Goal: Information Seeking & Learning: Find specific fact

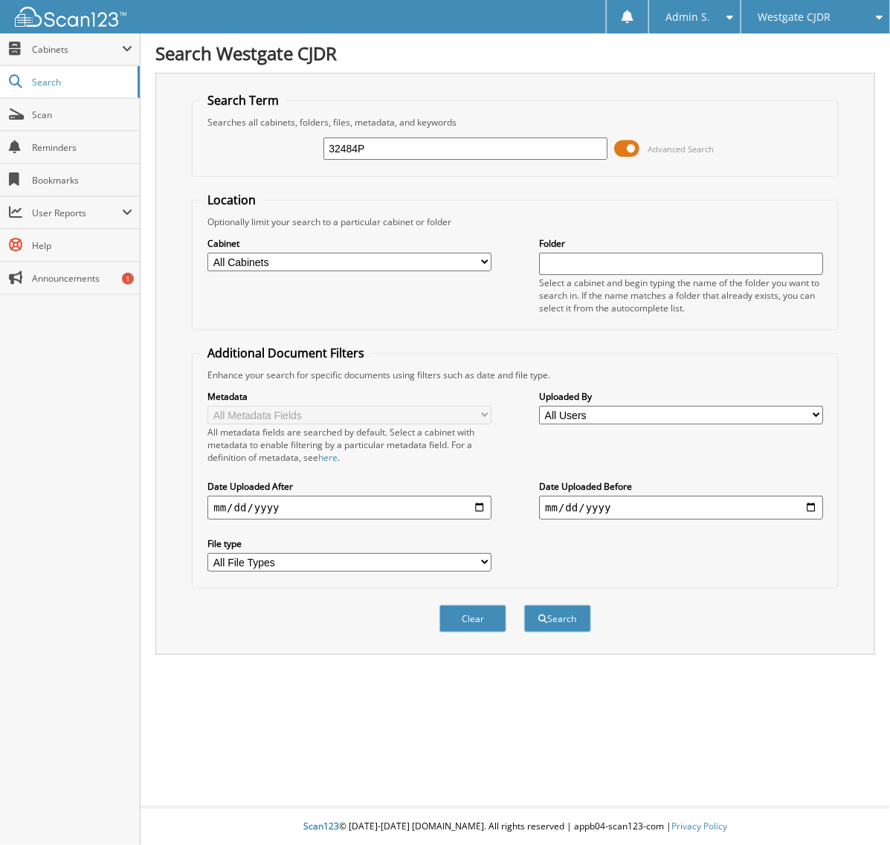
type input "32484P"
click at [524, 605] on button "Search" at bounding box center [557, 619] width 67 height 28
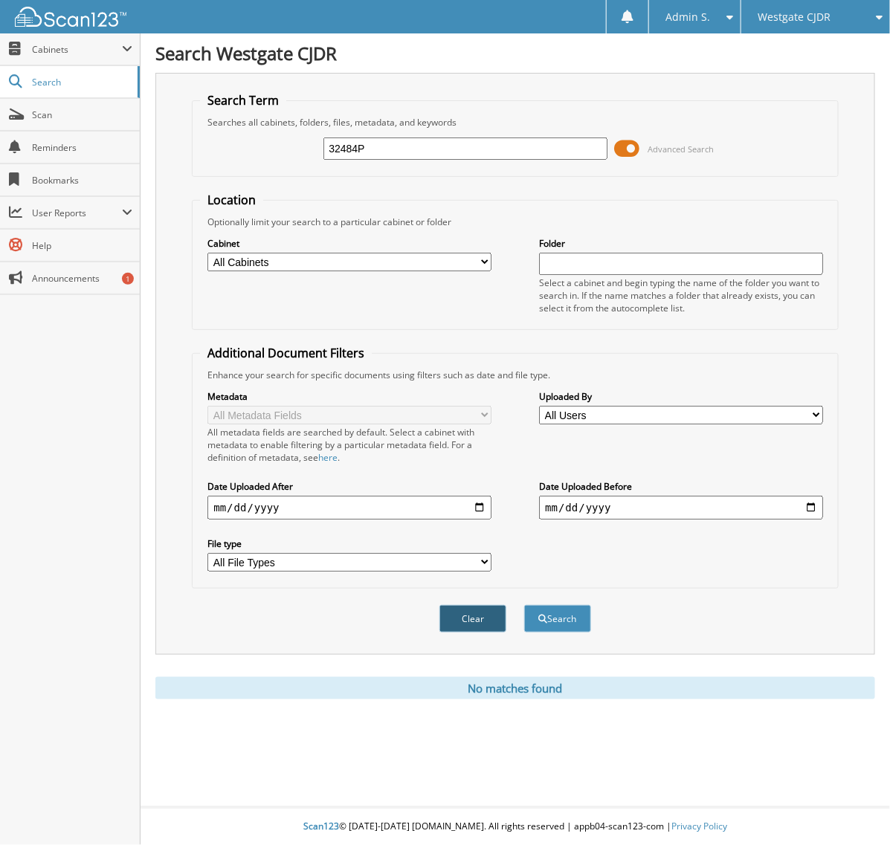
click at [486, 605] on button "Clear" at bounding box center [472, 619] width 67 height 28
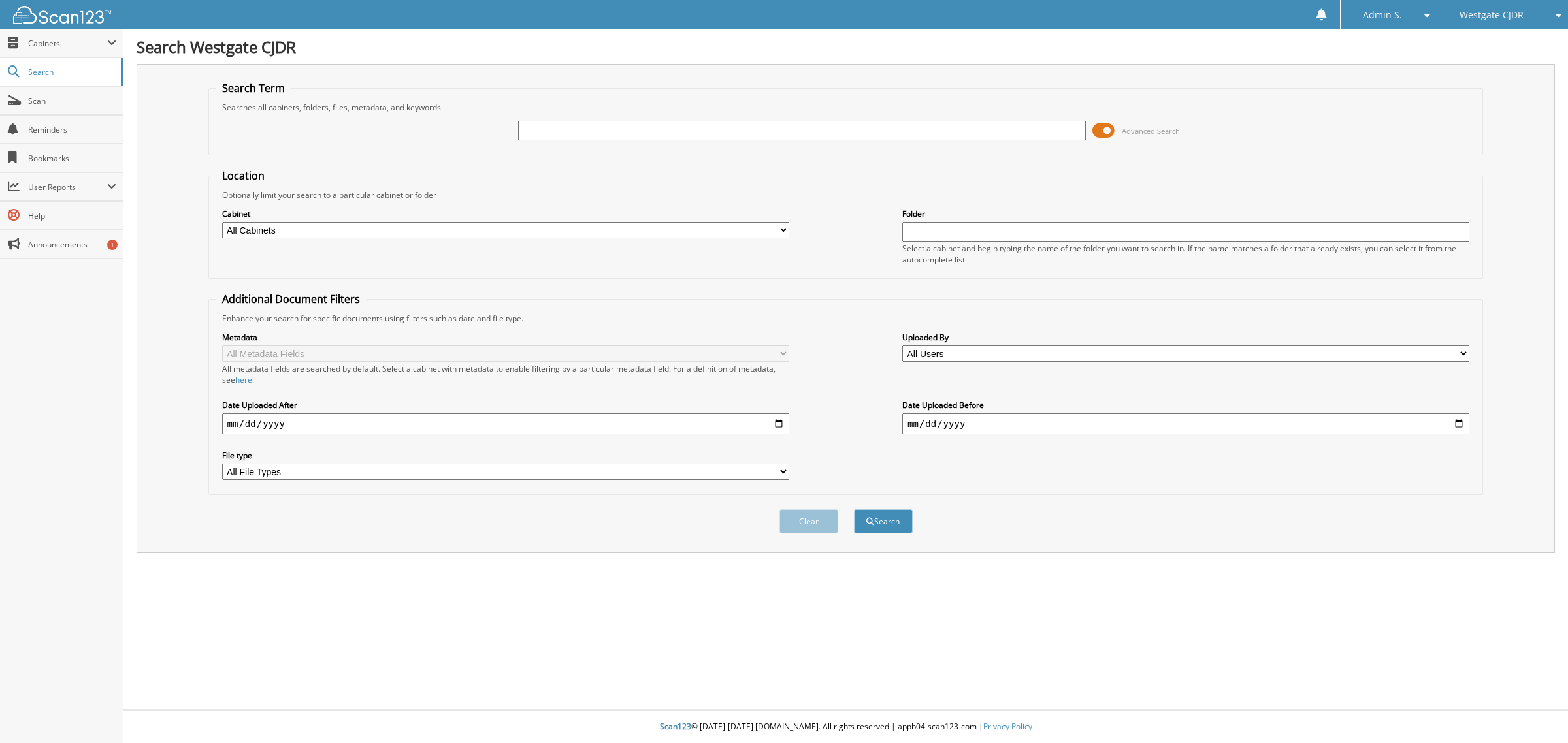
click at [546, 136] on input "text" at bounding box center [801, 131] width 567 height 19
paste input "33878P"
type input "33878P"
click at [781, 509] on button "Search" at bounding box center [883, 522] width 59 height 25
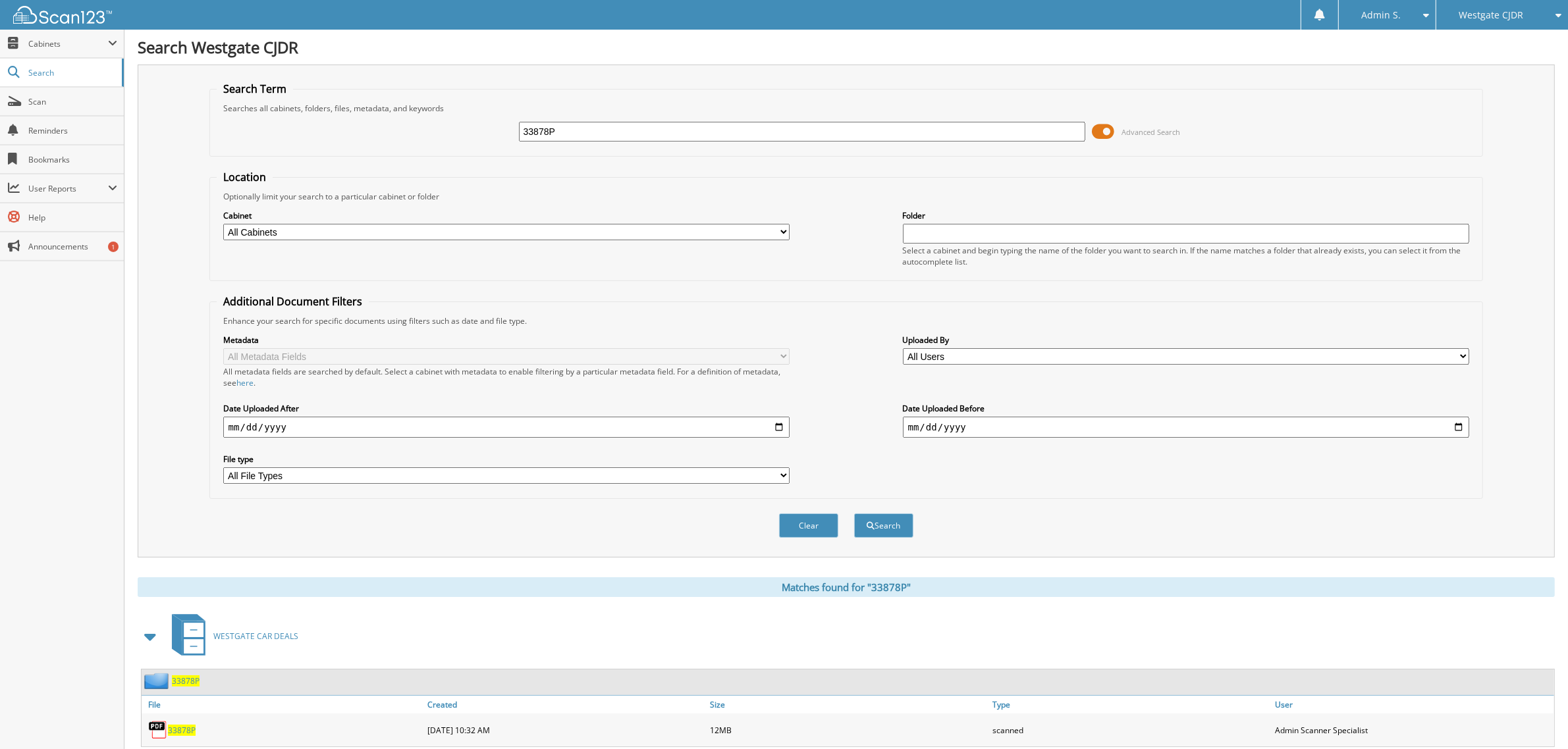
click at [186, 725] on span "33878P" at bounding box center [182, 730] width 27 height 12
